Goal: Communication & Community: Answer question/provide support

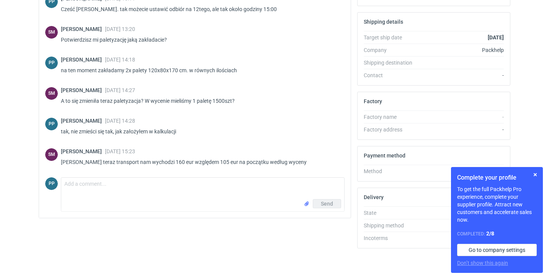
scroll to position [212, 0]
click at [114, 184] on textarea "Comment message" at bounding box center [202, 188] width 283 height 21
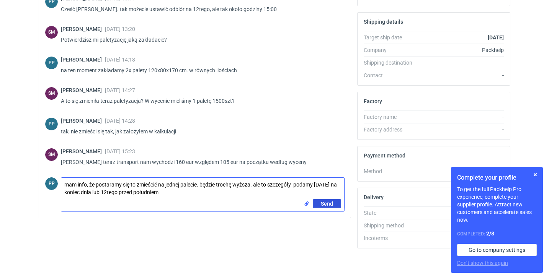
type textarea "mam info, że postaramy się to zmieścić na jednej palecie. będzie trochę wyższa.…"
click at [323, 202] on span "Send" at bounding box center [327, 203] width 12 height 5
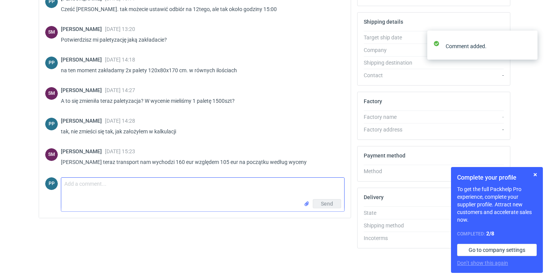
scroll to position [598, 0]
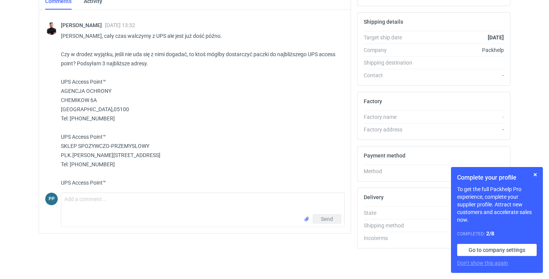
scroll to position [632, 0]
